Goal: Task Accomplishment & Management: Manage account settings

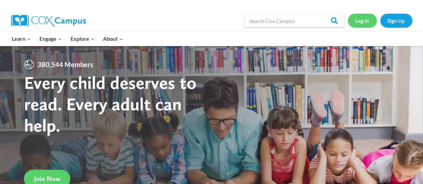
click at [370, 19] on link "Log In" at bounding box center [362, 21] width 29 height 14
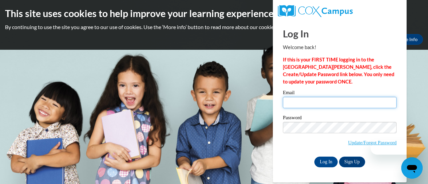
click at [312, 97] on input "Email" at bounding box center [340, 102] width 114 height 11
type input "rsmith@atlanta.k12.ga.us"
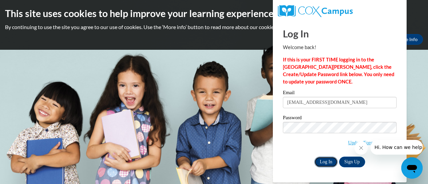
click at [326, 158] on input "Log In" at bounding box center [325, 162] width 23 height 11
